Goal: Navigation & Orientation: Find specific page/section

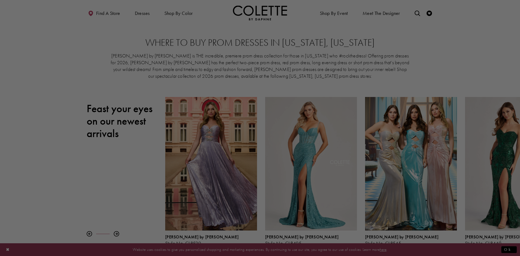
click at [402, 62] on div at bounding box center [262, 129] width 525 height 258
click at [79, 84] on div at bounding box center [262, 129] width 525 height 258
click at [105, 12] on div at bounding box center [262, 129] width 525 height 258
click at [133, 183] on div at bounding box center [262, 129] width 525 height 258
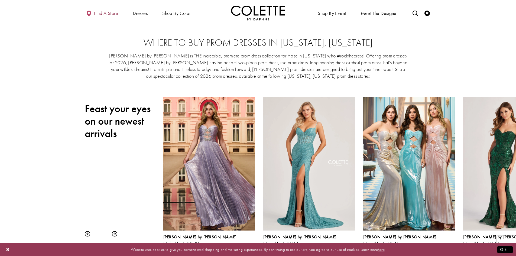
click at [107, 12] on span "Find a store" at bounding box center [106, 13] width 24 height 5
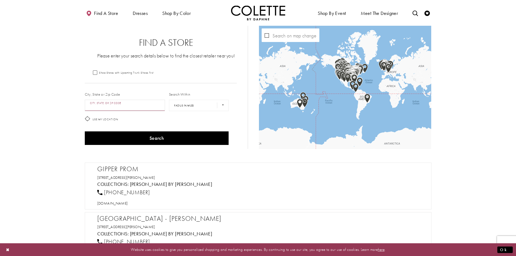
click at [112, 106] on input "City, State, or ZIP Code" at bounding box center [125, 105] width 80 height 11
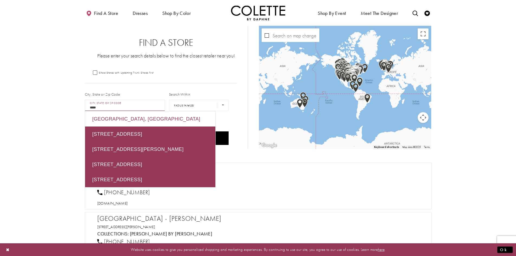
click at [161, 117] on div "[GEOGRAPHIC_DATA], [GEOGRAPHIC_DATA]" at bounding box center [150, 118] width 130 height 15
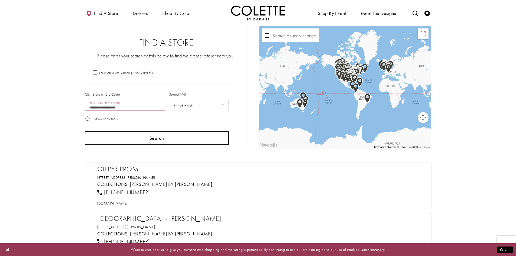
type input "**********"
click at [167, 140] on button "Search" at bounding box center [157, 138] width 144 height 14
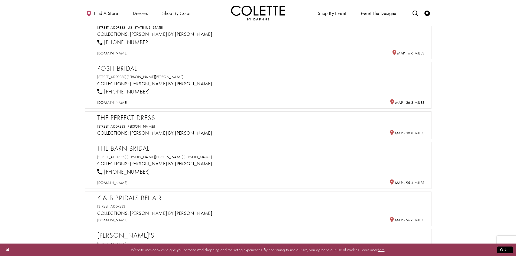
scroll to position [217, 0]
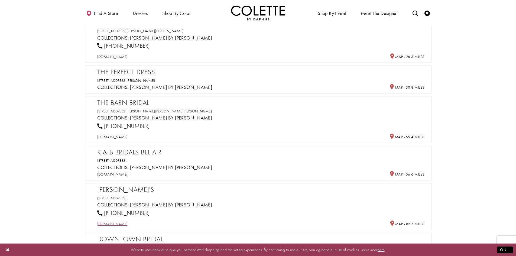
click at [118, 222] on span "[DOMAIN_NAME]" at bounding box center [112, 223] width 31 height 5
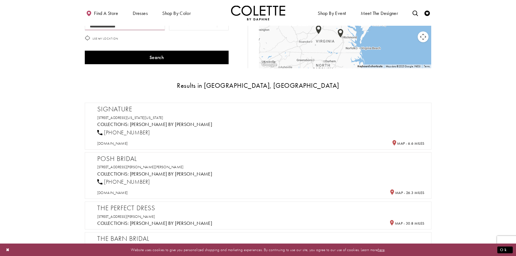
scroll to position [81, 0]
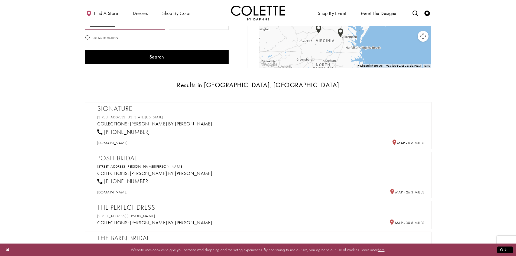
click at [114, 162] on h2 "Posh Bridal" at bounding box center [260, 158] width 327 height 8
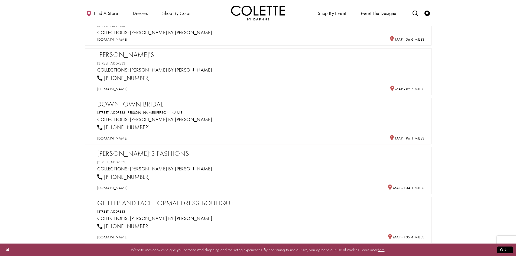
scroll to position [352, 0]
